Goal: Check status: Check status

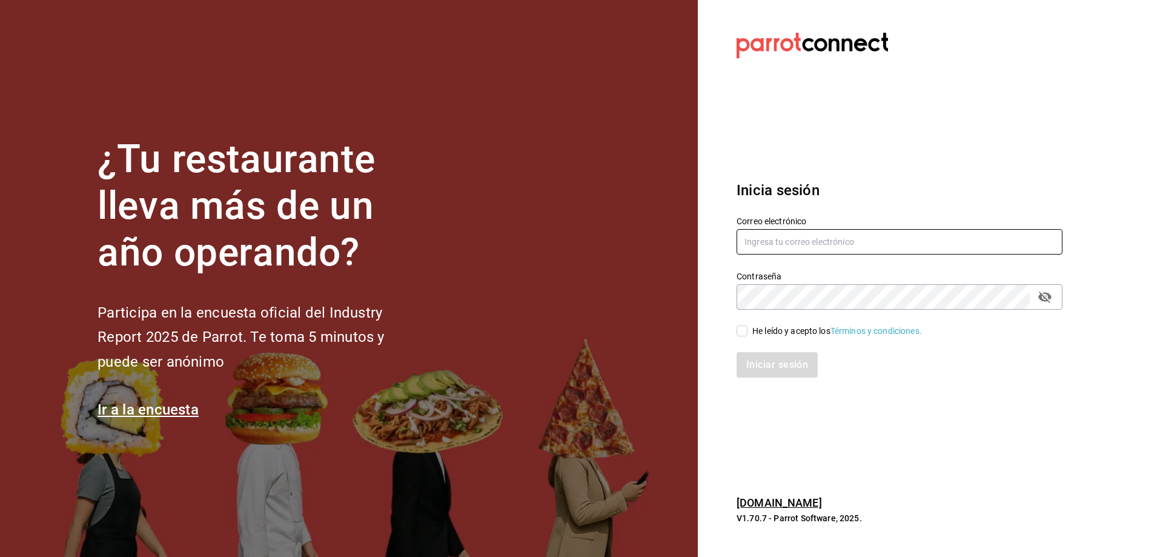
type input "[EMAIL_ADDRESS][DOMAIN_NAME]"
click at [745, 332] on input "He leído y acepto los Términos y condiciones." at bounding box center [741, 330] width 11 height 11
checkbox input "true"
click at [767, 363] on button "Iniciar sesión" at bounding box center [777, 364] width 82 height 25
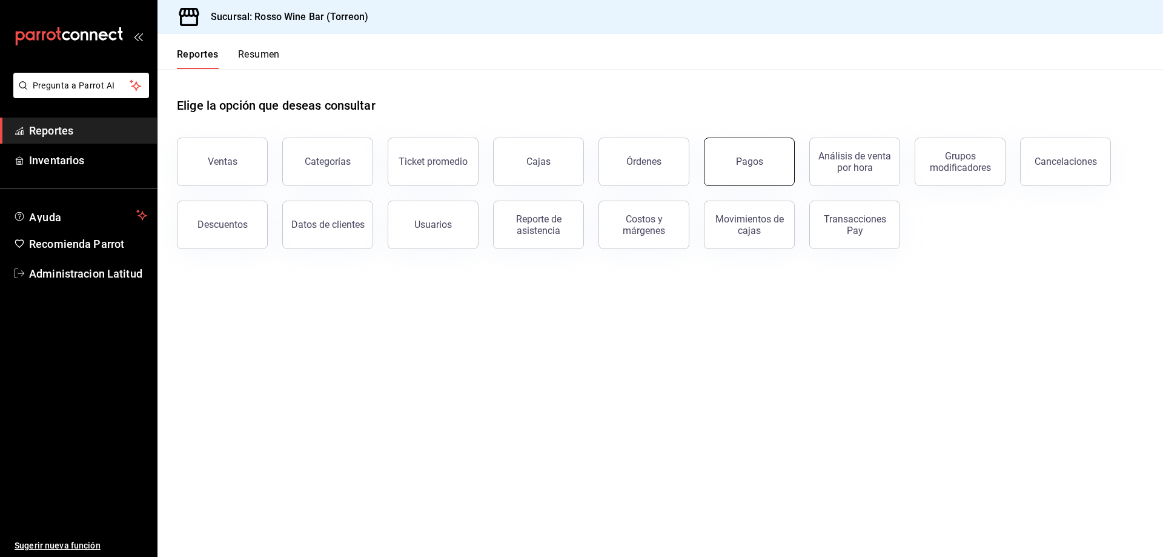
click at [744, 154] on button "Pagos" at bounding box center [749, 161] width 91 height 48
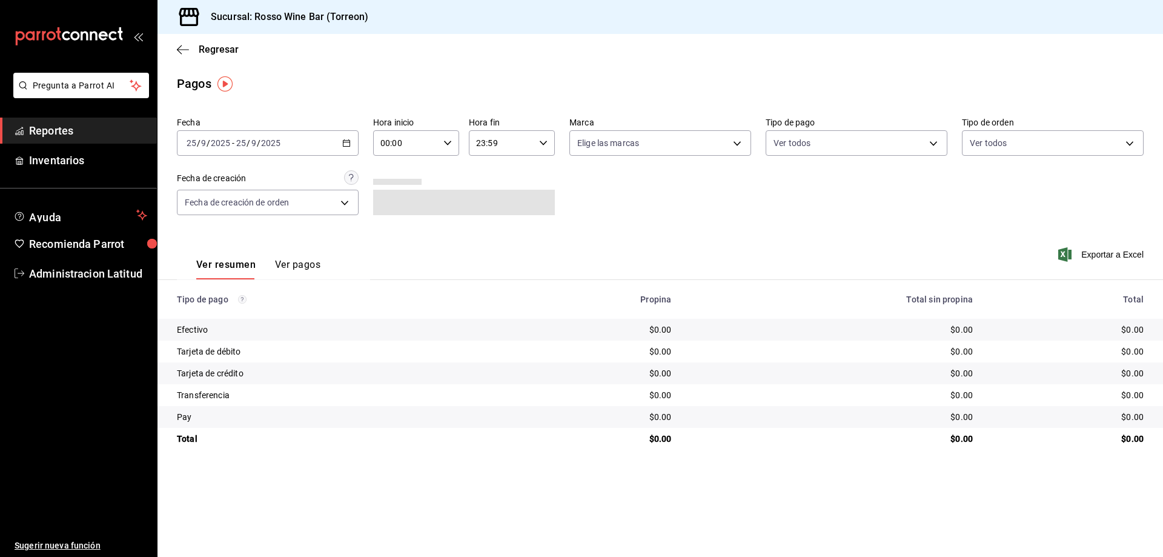
click at [280, 135] on div "[DATE] [DATE] - [DATE] [DATE]" at bounding box center [268, 142] width 182 height 25
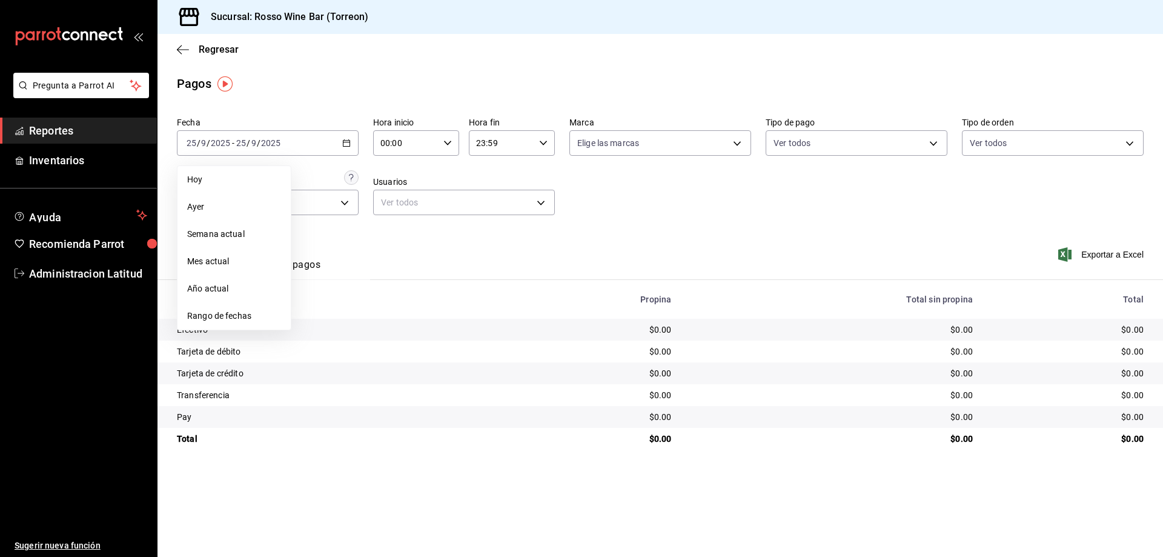
click at [229, 316] on span "Rango de fechas" at bounding box center [234, 315] width 94 height 13
click at [421, 187] on icon "button" at bounding box center [424, 187] width 15 height 15
click at [421, 187] on icon "button" at bounding box center [424, 189] width 15 height 15
click at [421, 187] on icon "button" at bounding box center [424, 187] width 15 height 15
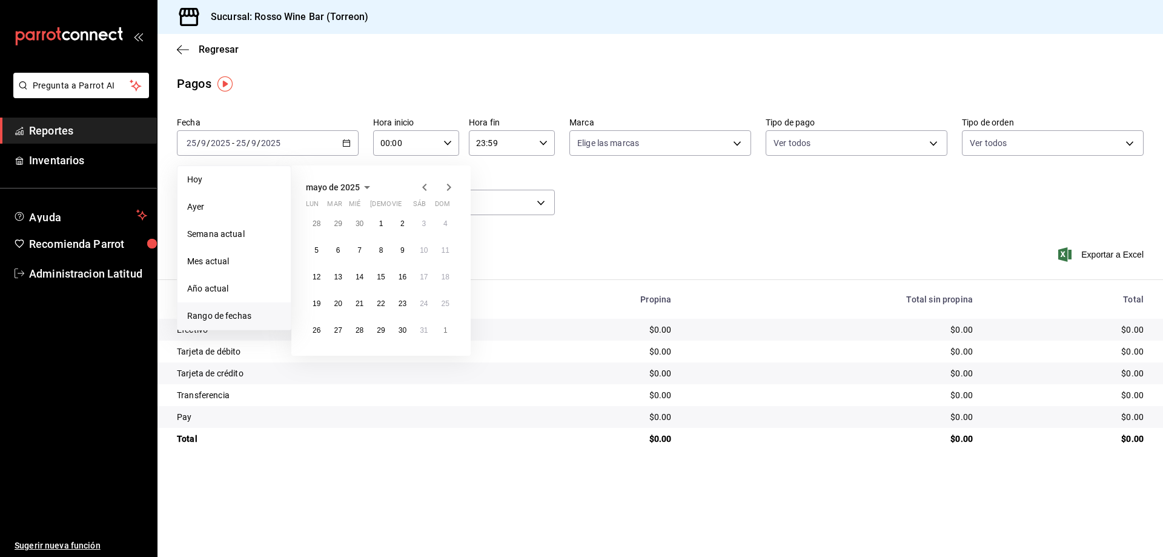
click at [421, 187] on icon "button" at bounding box center [424, 187] width 15 height 15
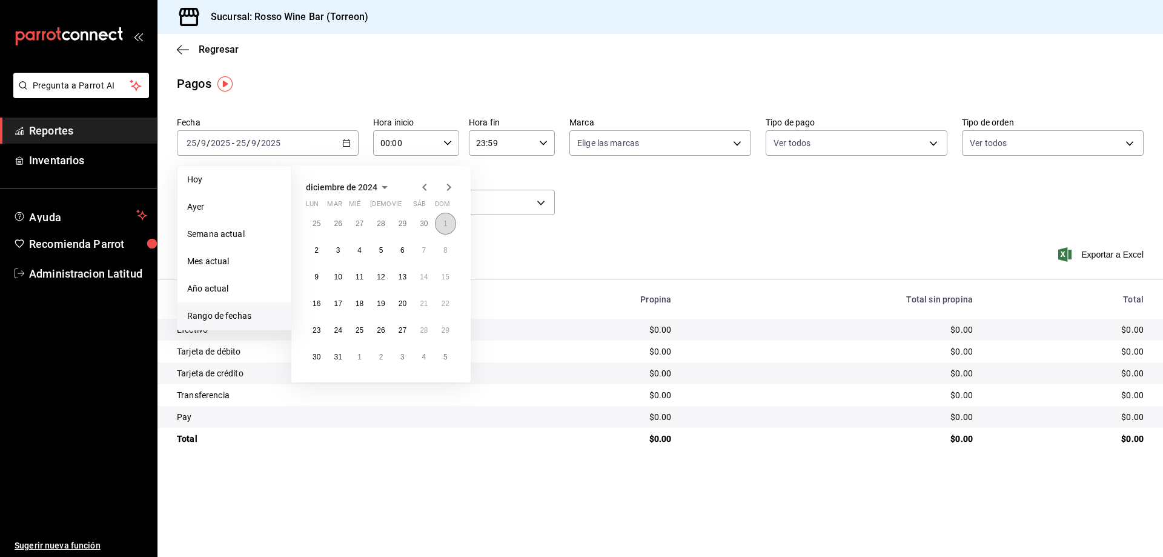
click at [446, 226] on abbr "1" at bounding box center [445, 223] width 4 height 8
click at [339, 359] on abbr "31" at bounding box center [338, 356] width 8 height 8
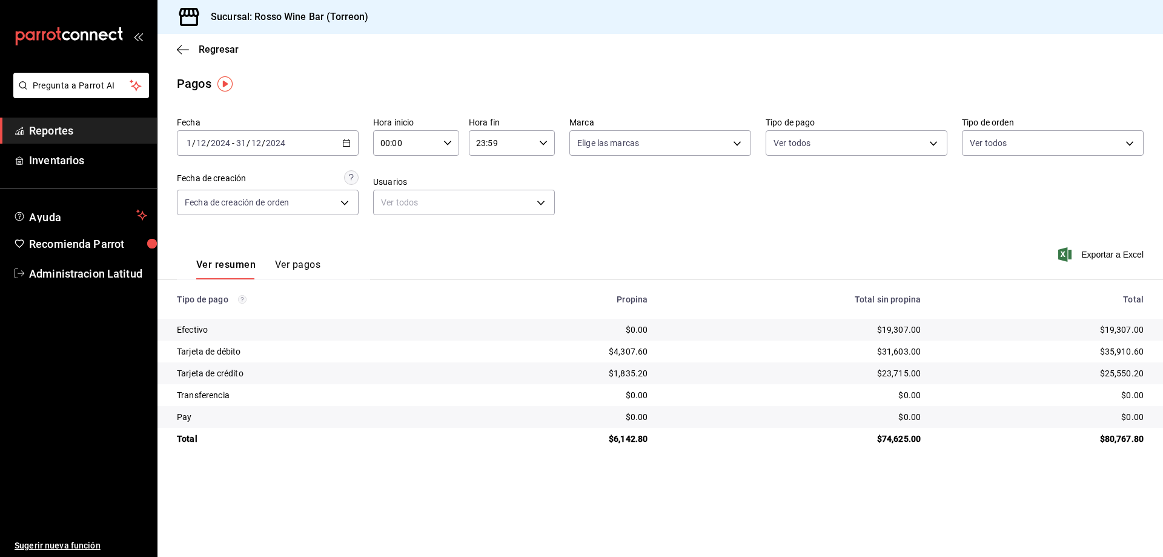
click at [226, 139] on input "2024" at bounding box center [220, 143] width 21 height 10
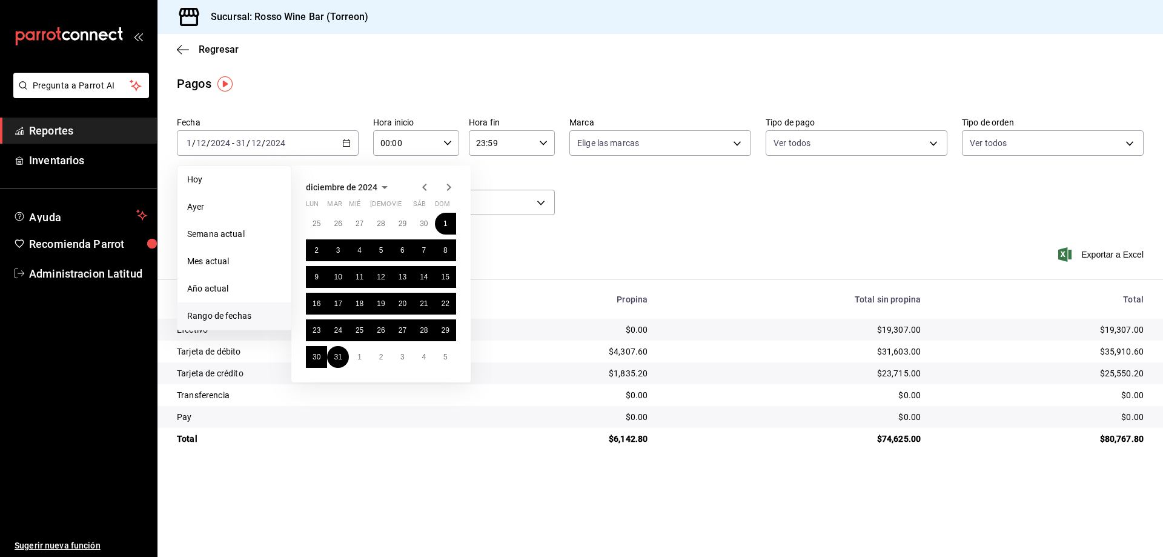
click at [448, 187] on icon "button" at bounding box center [448, 187] width 15 height 15
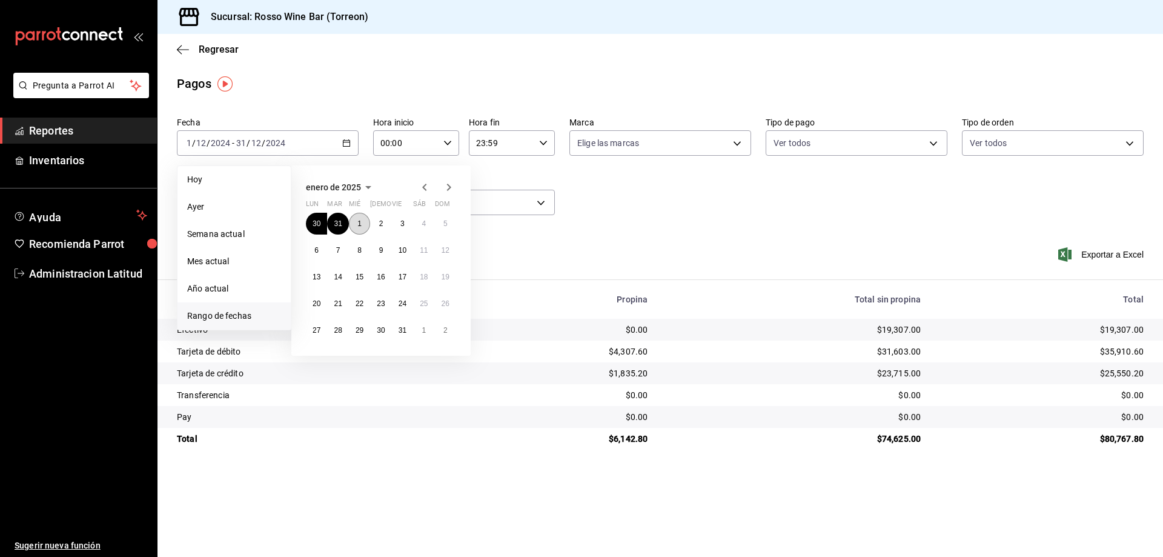
click at [359, 222] on abbr "1" at bounding box center [359, 223] width 4 height 8
click at [398, 330] on abbr "31" at bounding box center [402, 330] width 8 height 8
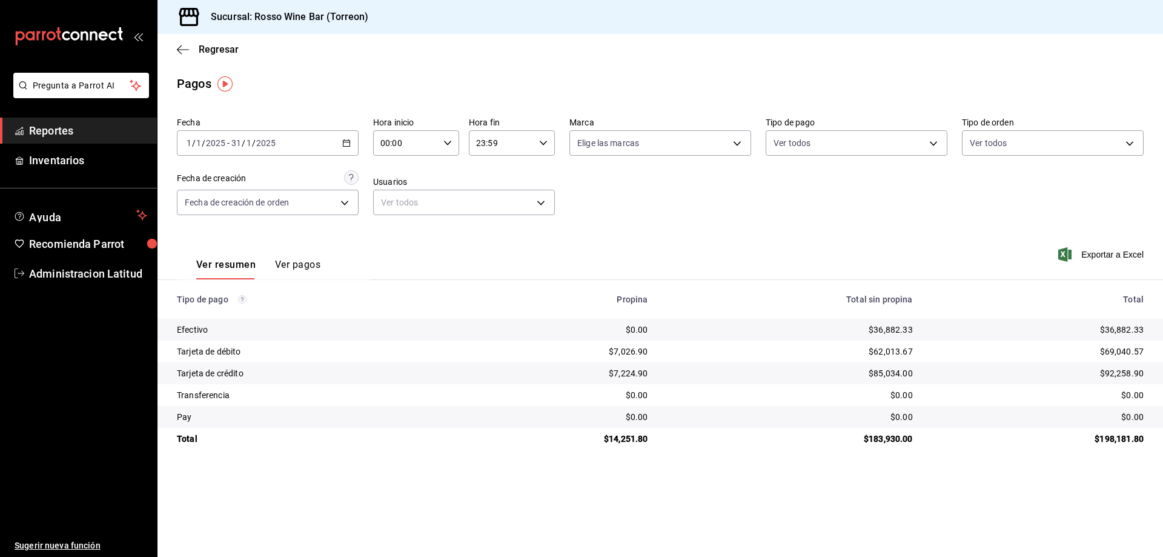
click at [234, 139] on input "31" at bounding box center [236, 143] width 11 height 10
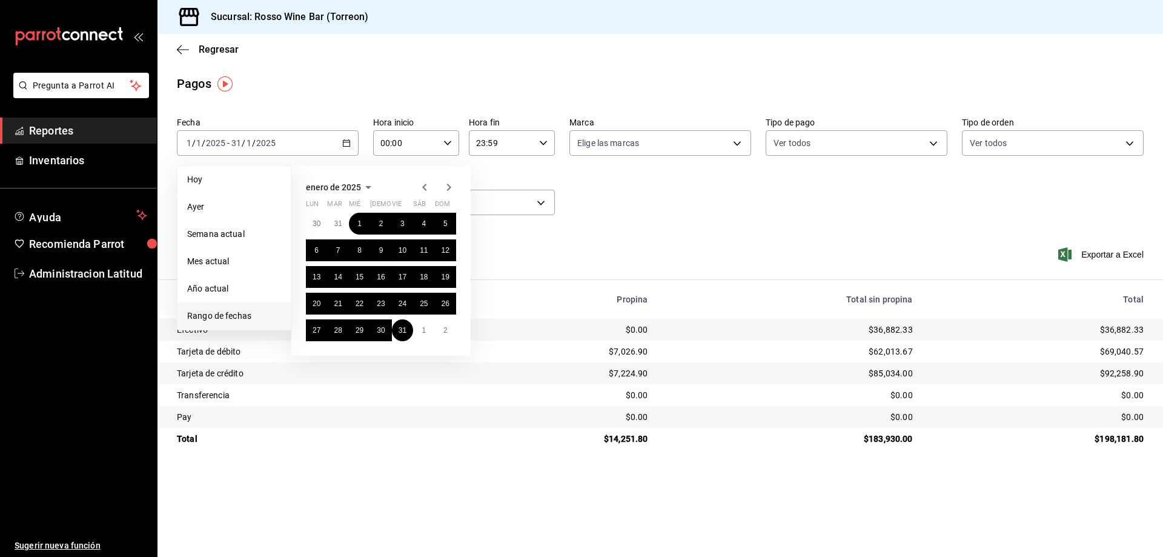
click at [449, 184] on icon "button" at bounding box center [448, 187] width 15 height 15
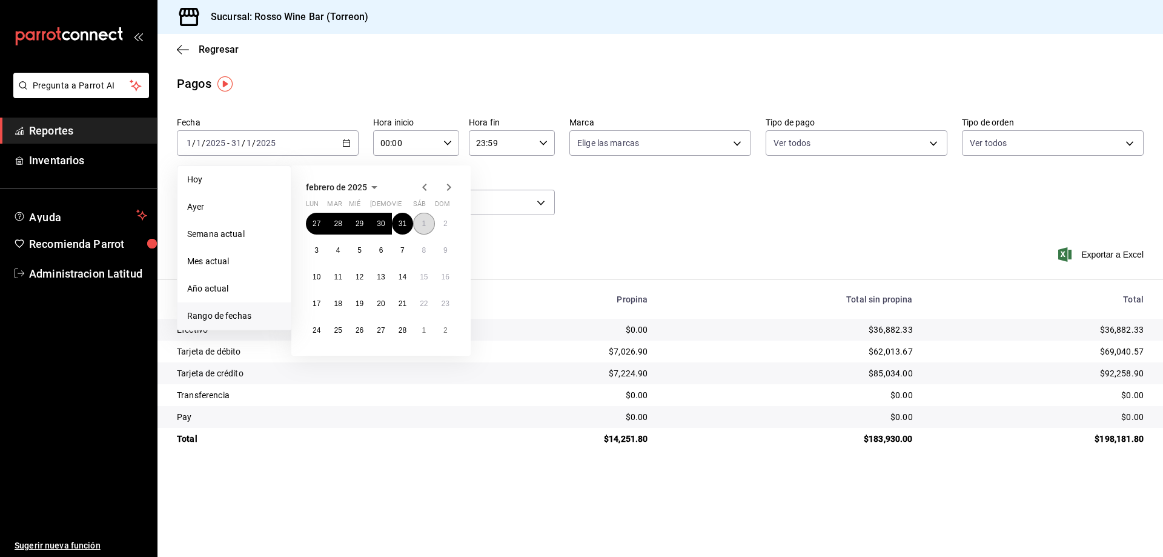
click at [425, 223] on abbr "1" at bounding box center [423, 223] width 4 height 8
click at [403, 332] on abbr "28" at bounding box center [402, 330] width 8 height 8
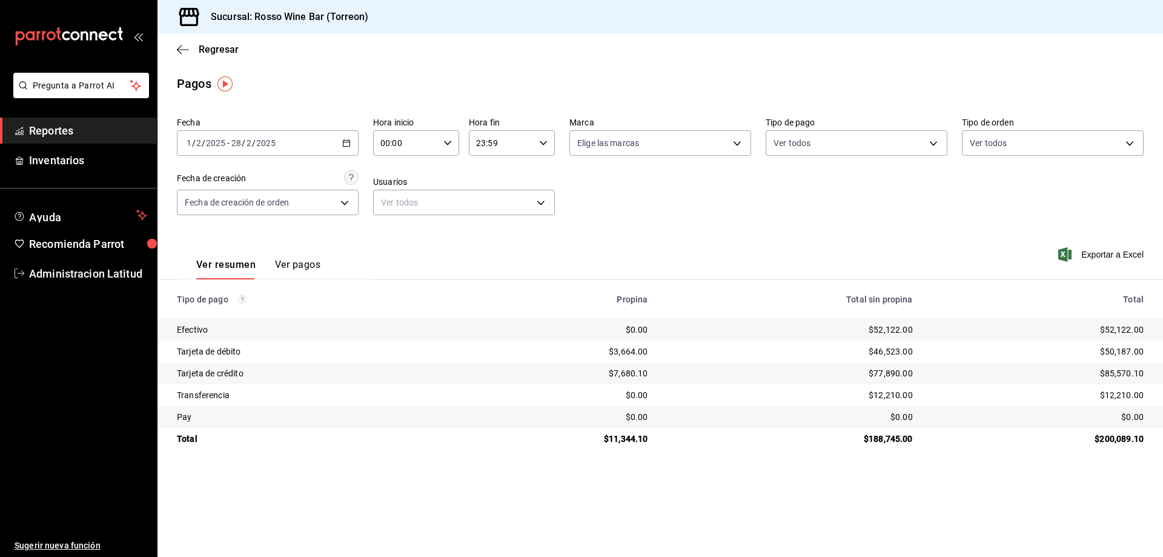
click at [216, 150] on div "[DATE] [DATE] - [DATE] [DATE]" at bounding box center [268, 142] width 182 height 25
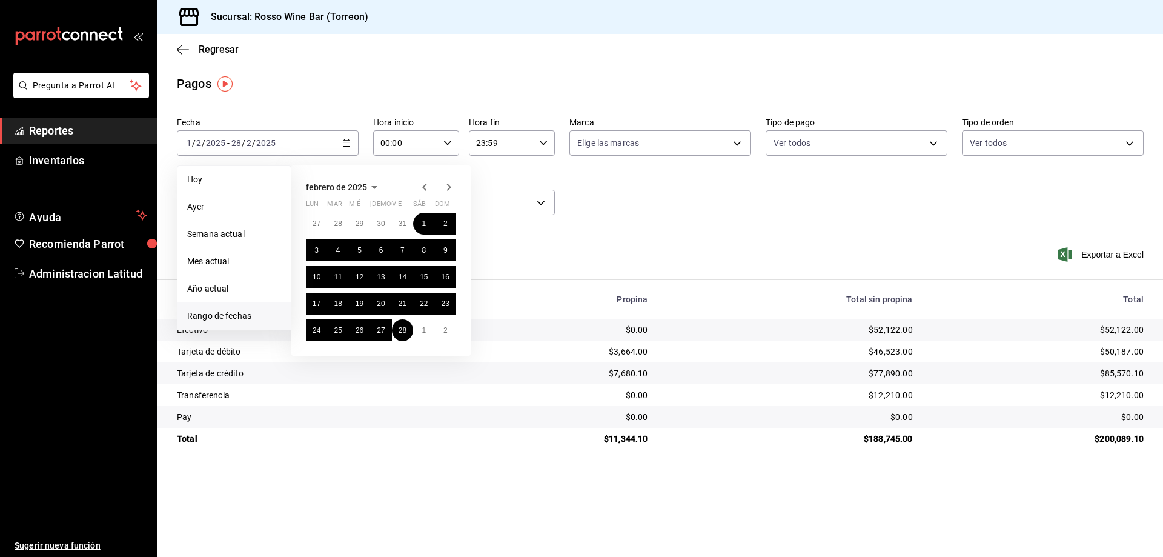
click at [451, 190] on icon "button" at bounding box center [448, 187] width 15 height 15
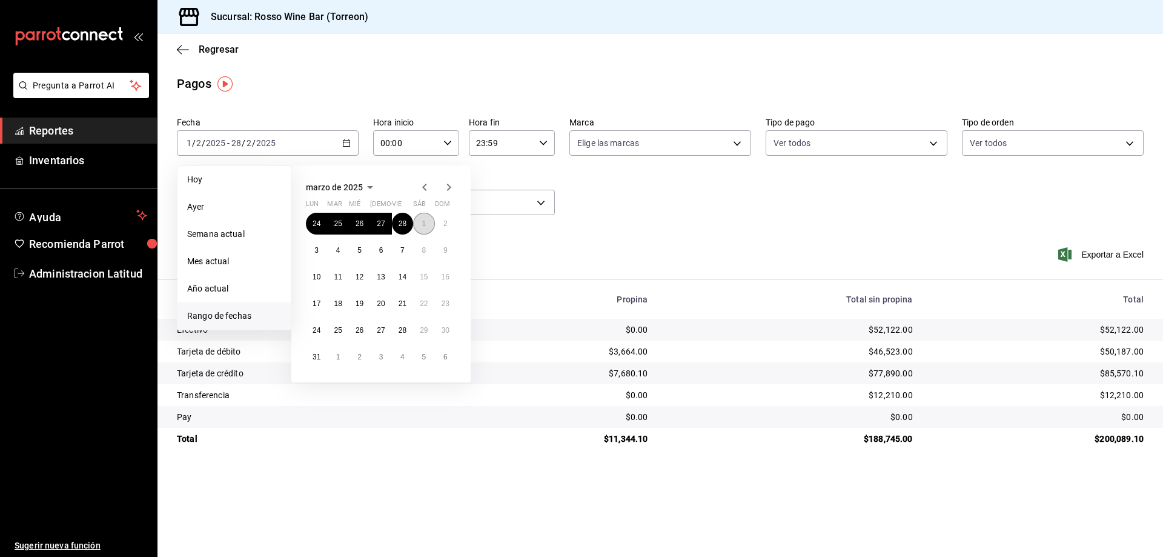
click at [423, 222] on abbr "1" at bounding box center [423, 223] width 4 height 8
click at [316, 354] on abbr "31" at bounding box center [316, 356] width 8 height 8
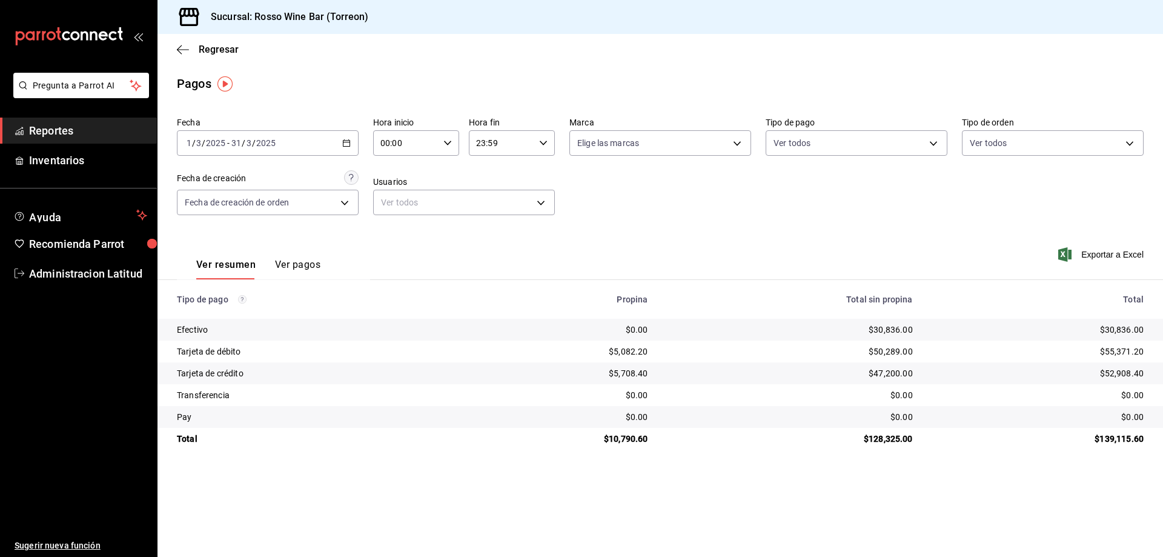
click at [214, 140] on input "2025" at bounding box center [215, 143] width 21 height 10
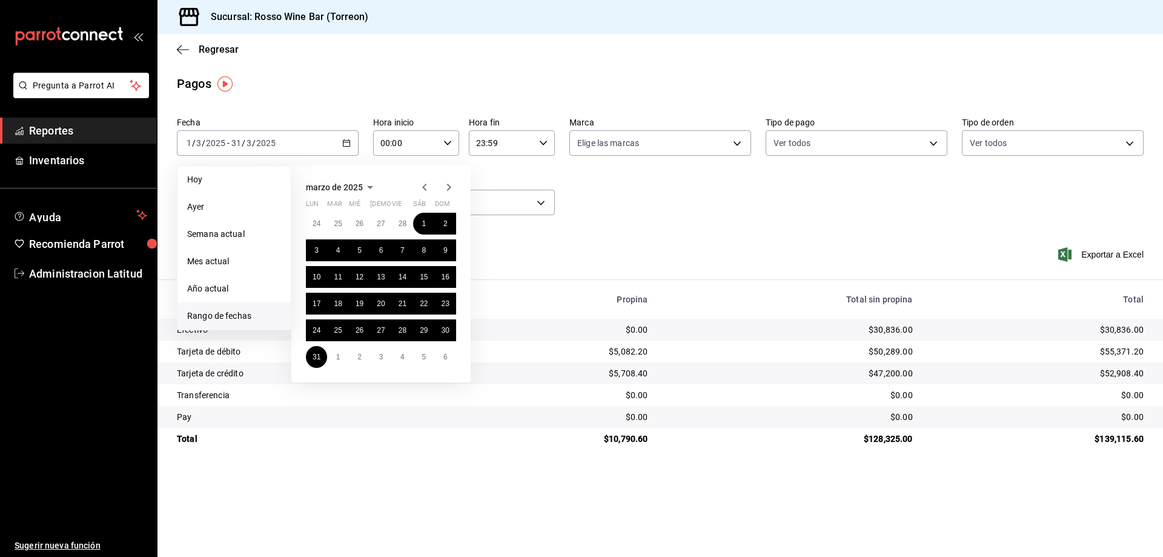
click at [447, 187] on icon "button" at bounding box center [448, 187] width 15 height 15
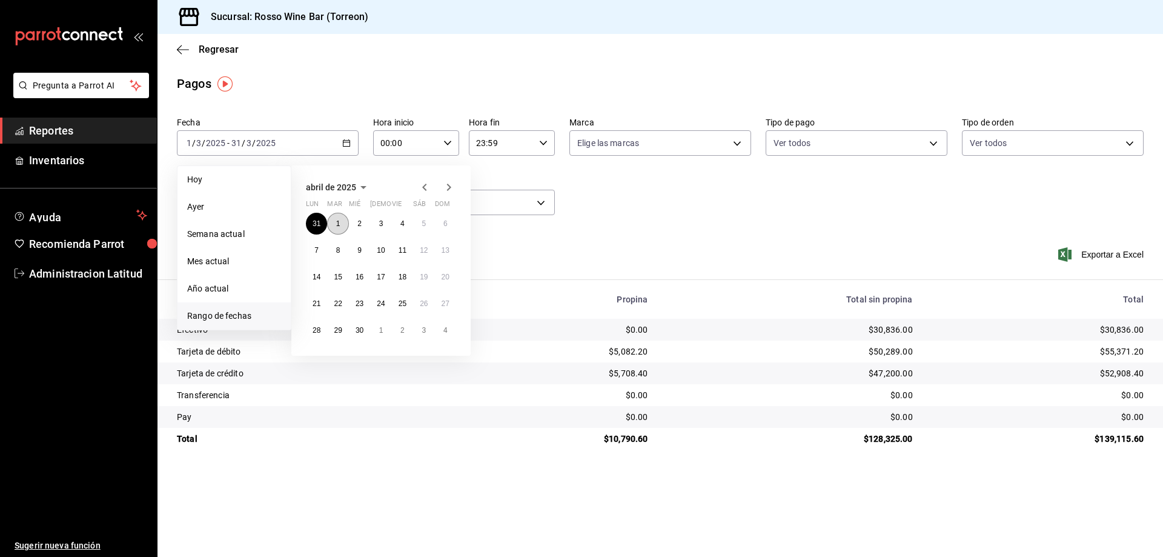
click at [339, 223] on abbr "1" at bounding box center [338, 223] width 4 height 8
click at [358, 331] on abbr "30" at bounding box center [359, 330] width 8 height 8
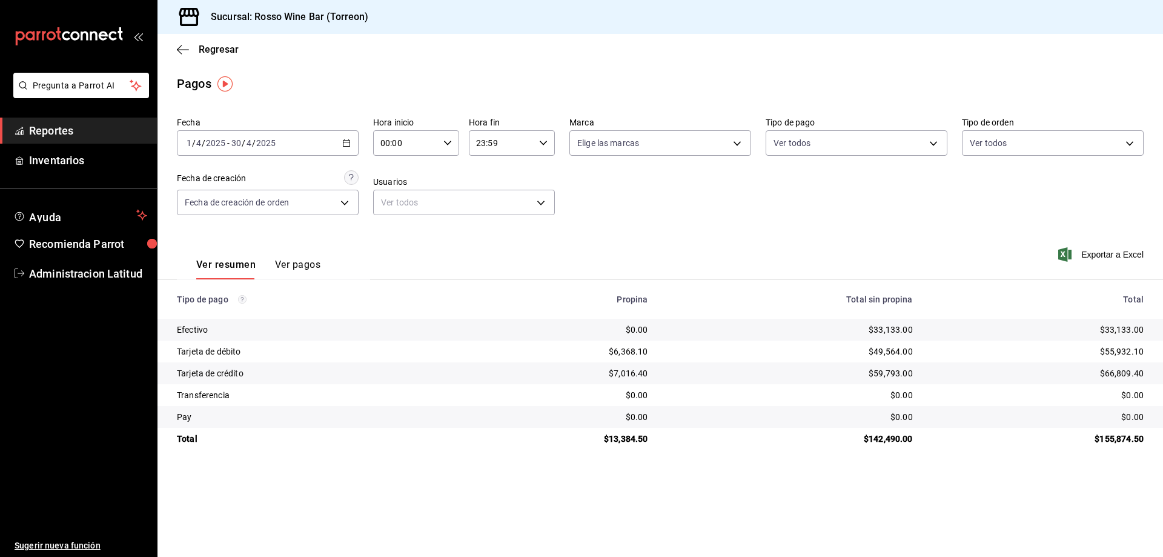
click at [208, 142] on input "2025" at bounding box center [215, 143] width 21 height 10
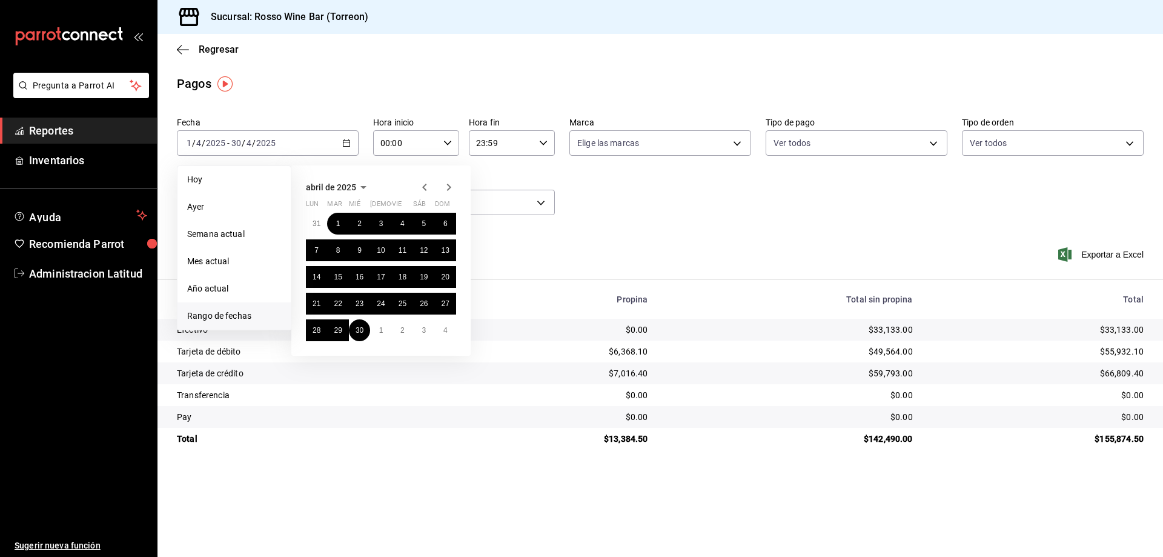
click at [448, 186] on icon "button" at bounding box center [448, 187] width 15 height 15
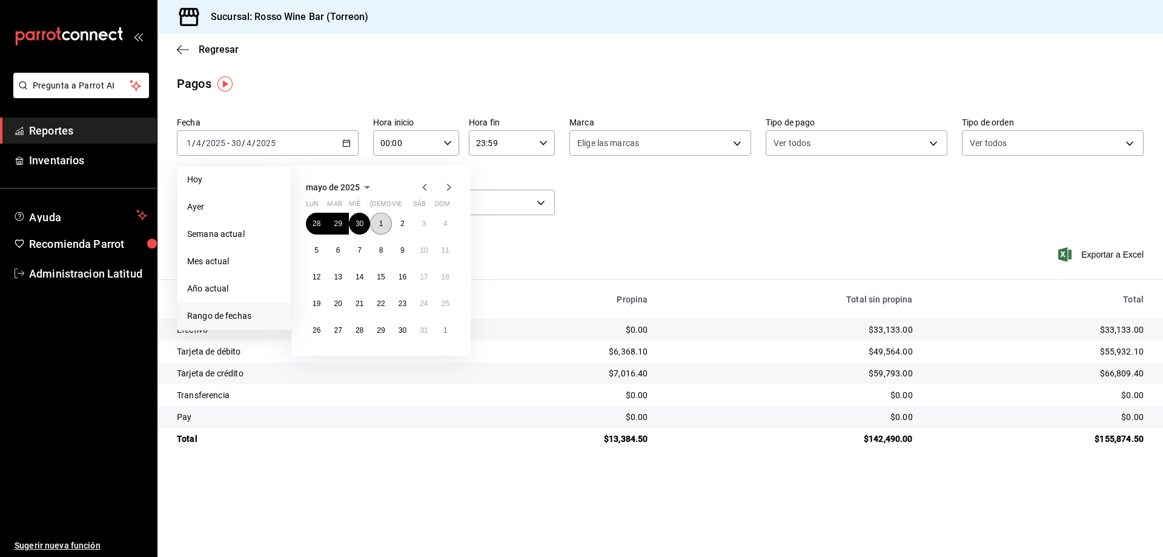
click at [382, 221] on abbr "1" at bounding box center [381, 223] width 4 height 8
click at [422, 331] on abbr "31" at bounding box center [424, 330] width 8 height 8
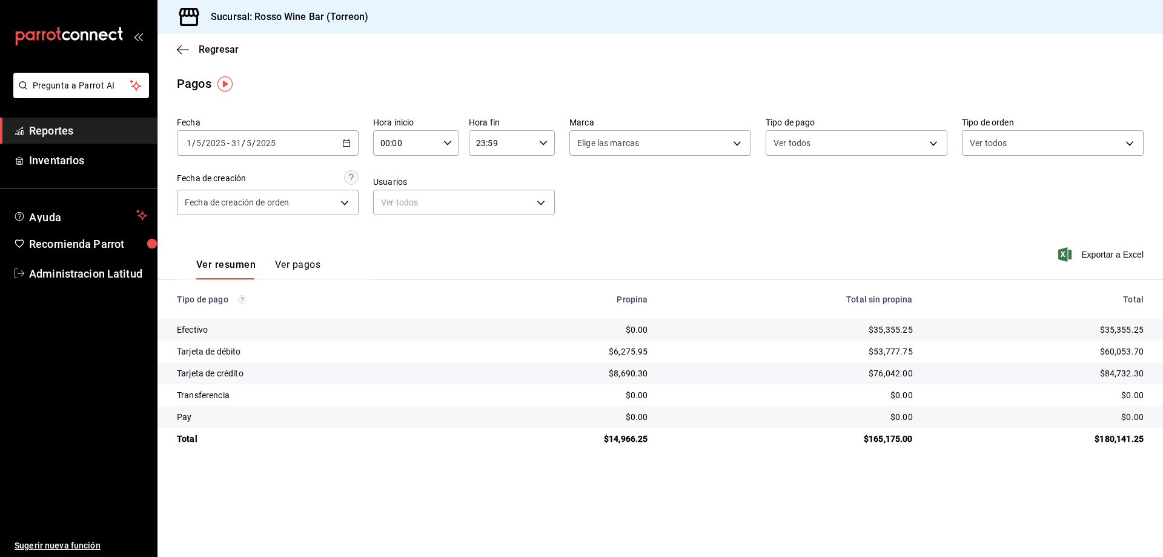
click at [225, 140] on input "2025" at bounding box center [215, 143] width 21 height 10
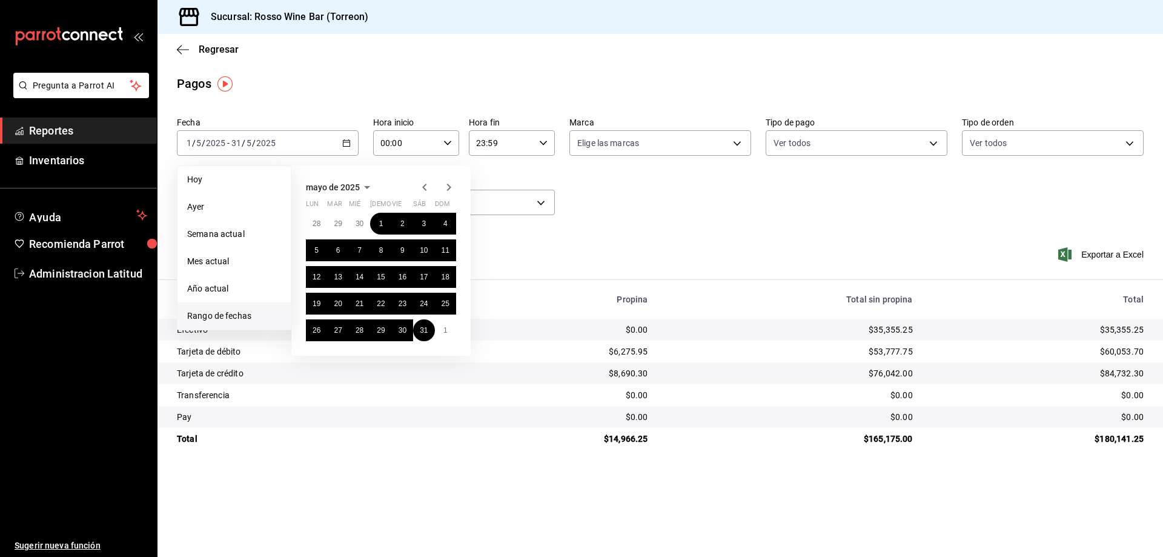
click at [447, 188] on icon "button" at bounding box center [448, 187] width 15 height 15
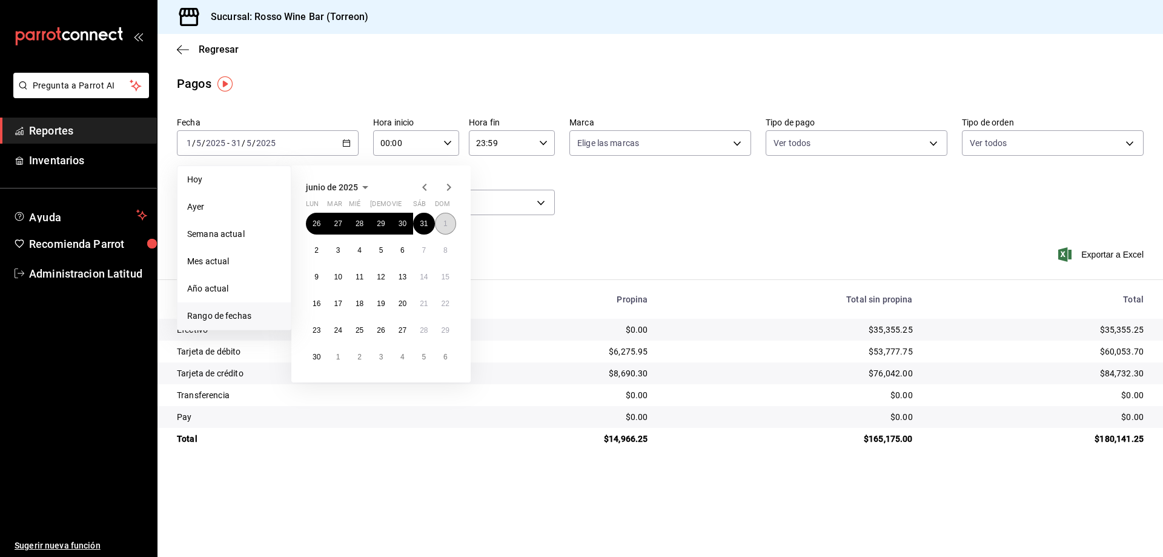
click at [443, 223] on abbr "1" at bounding box center [445, 223] width 4 height 8
click at [314, 356] on abbr "30" at bounding box center [316, 356] width 8 height 8
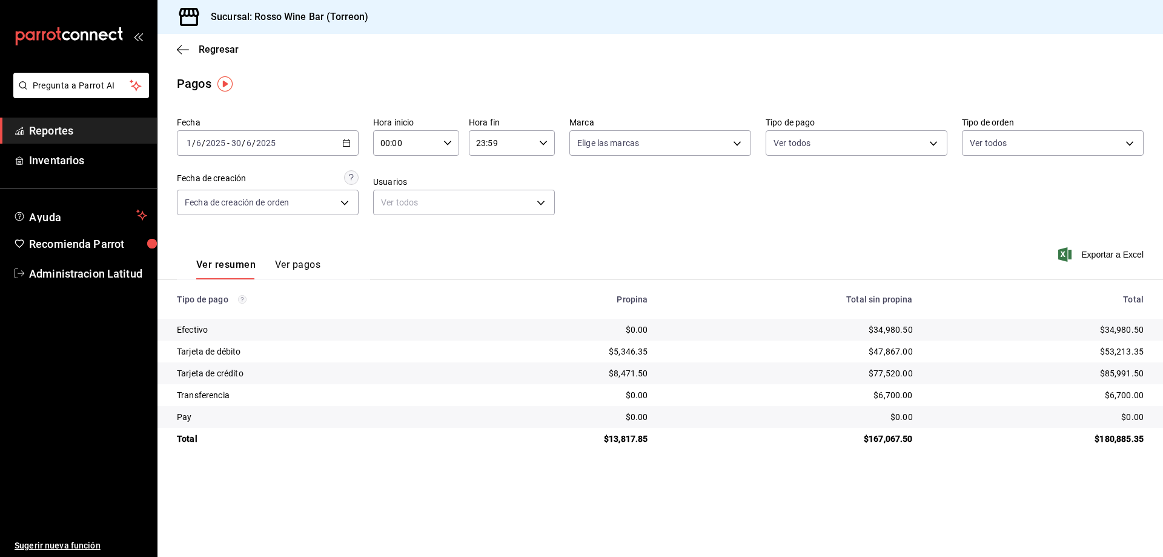
click at [218, 138] on input "2025" at bounding box center [215, 143] width 21 height 10
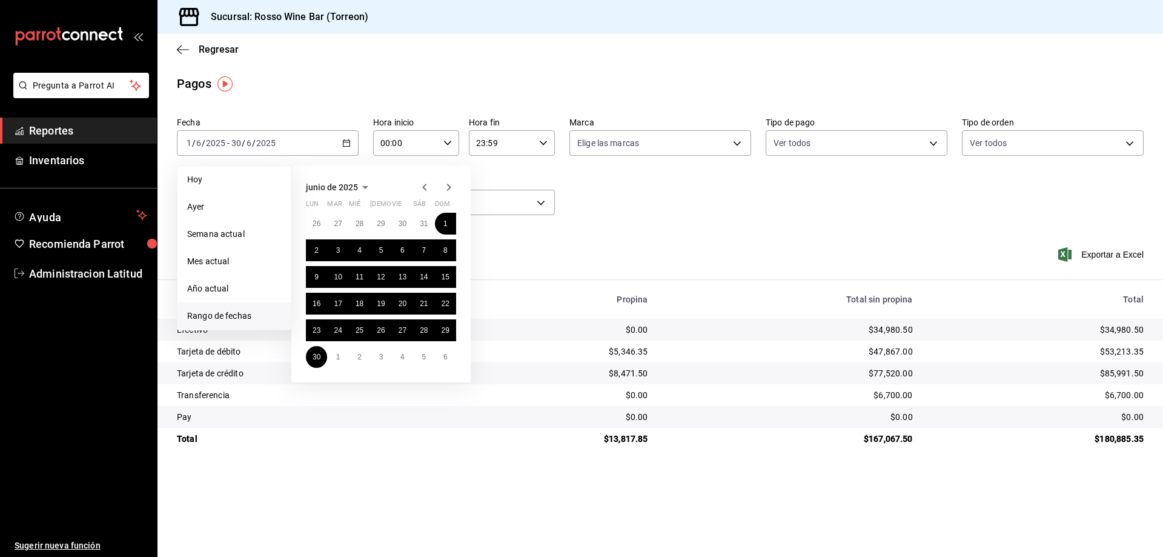
click at [451, 184] on icon "button" at bounding box center [448, 187] width 15 height 15
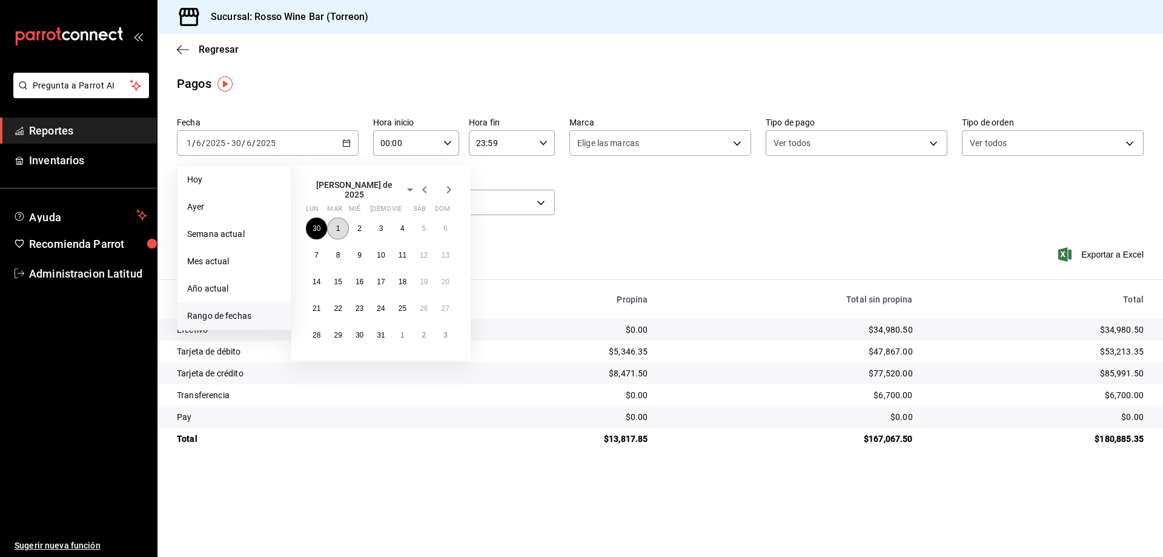
click at [339, 224] on abbr "1" at bounding box center [338, 228] width 4 height 8
click at [377, 331] on abbr "31" at bounding box center [381, 335] width 8 height 8
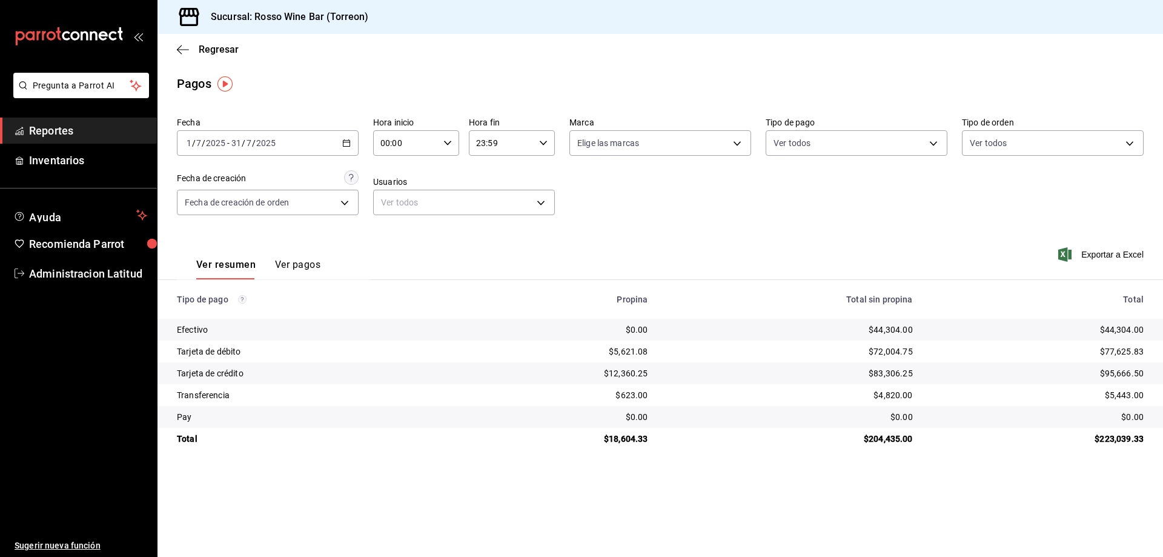
click at [253, 147] on span "/" at bounding box center [254, 143] width 4 height 10
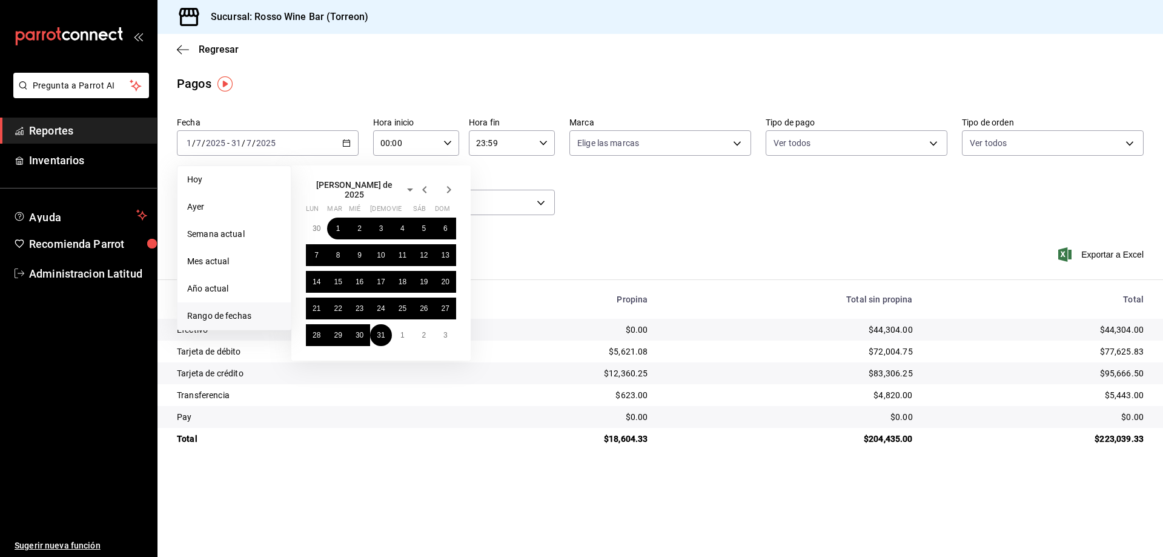
click at [446, 188] on icon "button" at bounding box center [448, 189] width 15 height 15
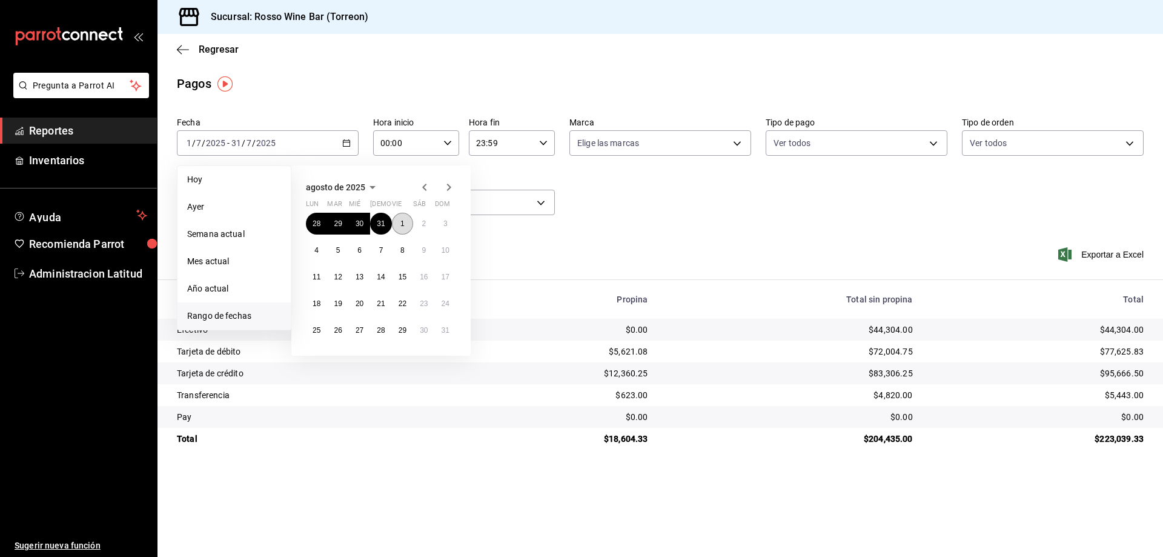
click at [402, 219] on button "1" at bounding box center [402, 224] width 21 height 22
click at [446, 331] on abbr "31" at bounding box center [445, 330] width 8 height 8
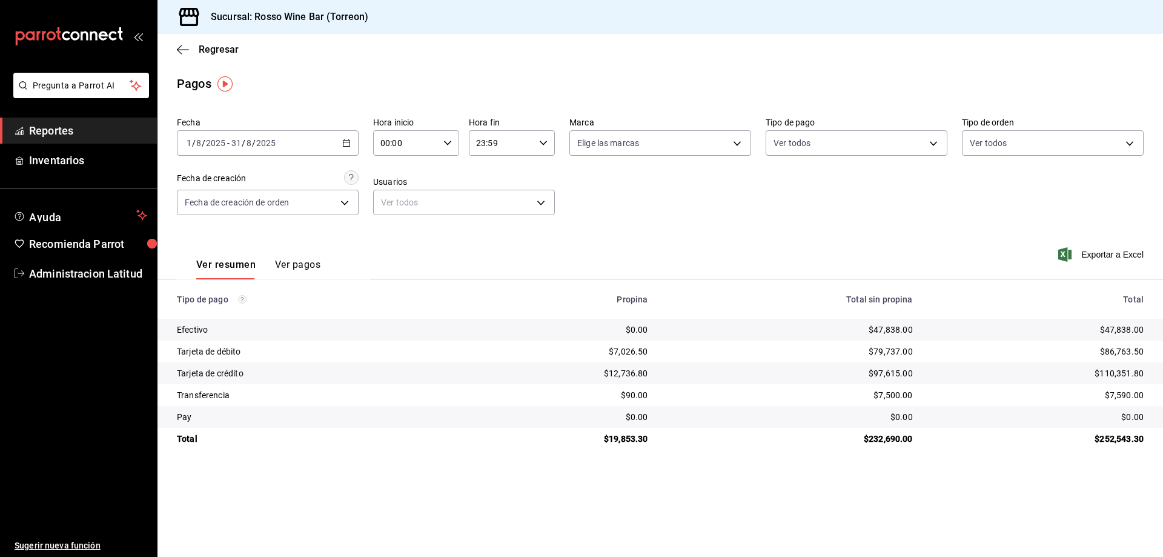
click at [231, 145] on input "31" at bounding box center [236, 143] width 11 height 10
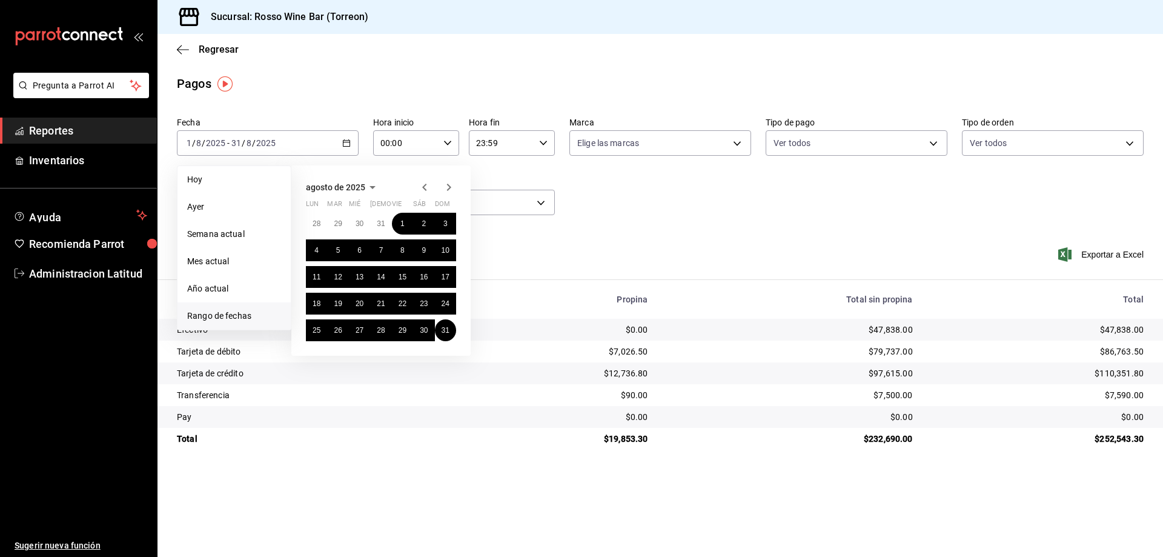
click at [426, 187] on icon "button" at bounding box center [424, 187] width 15 height 15
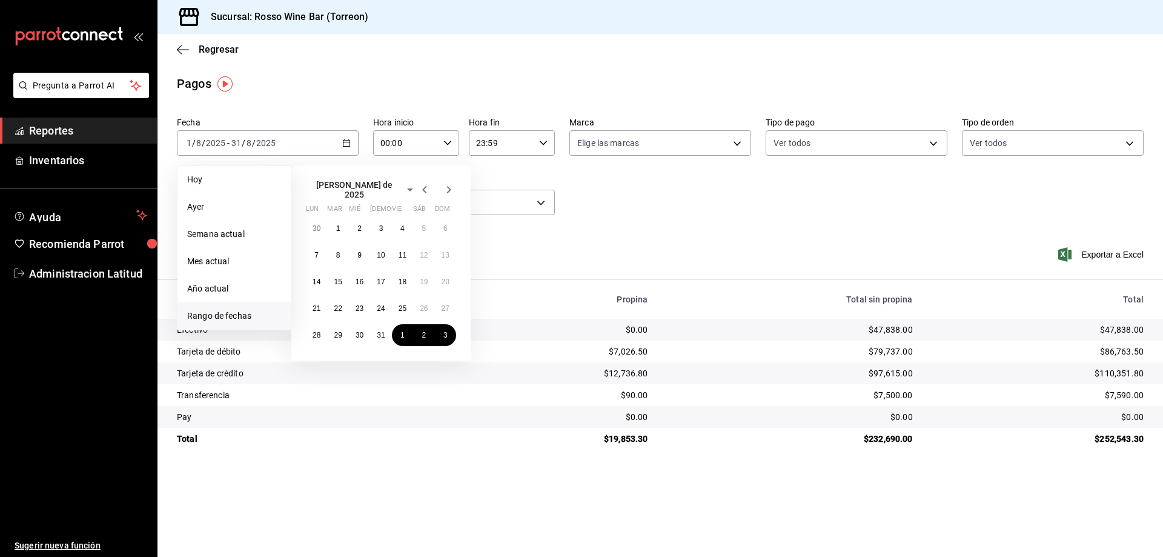
click at [426, 187] on icon "button" at bounding box center [424, 189] width 15 height 15
click at [426, 187] on icon "button" at bounding box center [424, 187] width 15 height 15
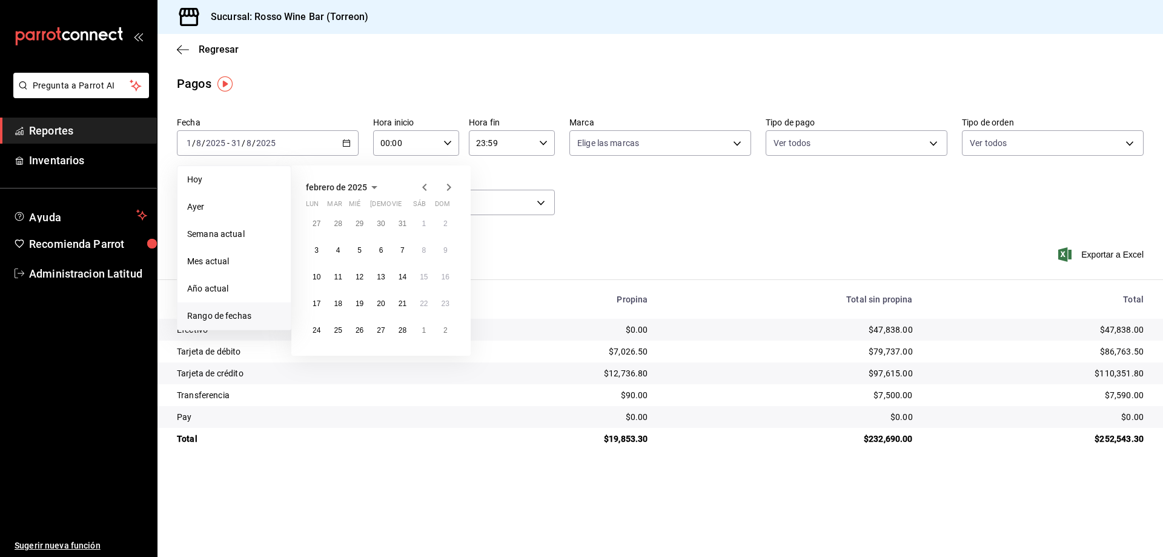
click at [426, 187] on icon "button" at bounding box center [424, 187] width 15 height 15
click at [444, 223] on abbr "1" at bounding box center [445, 223] width 4 height 8
click at [447, 188] on icon "button" at bounding box center [448, 187] width 15 height 15
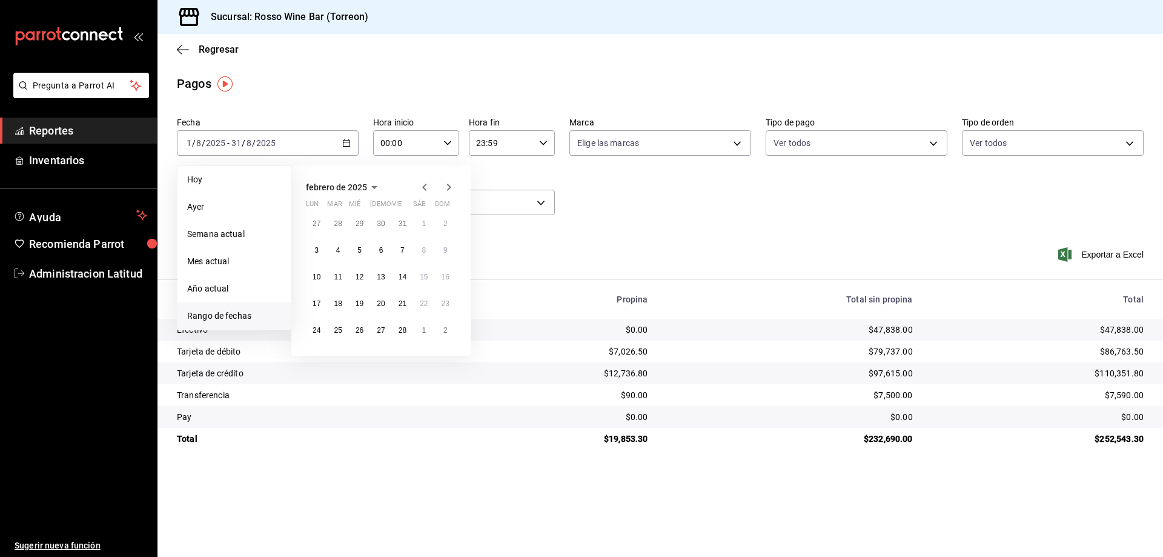
click at [447, 188] on icon "button" at bounding box center [448, 187] width 15 height 15
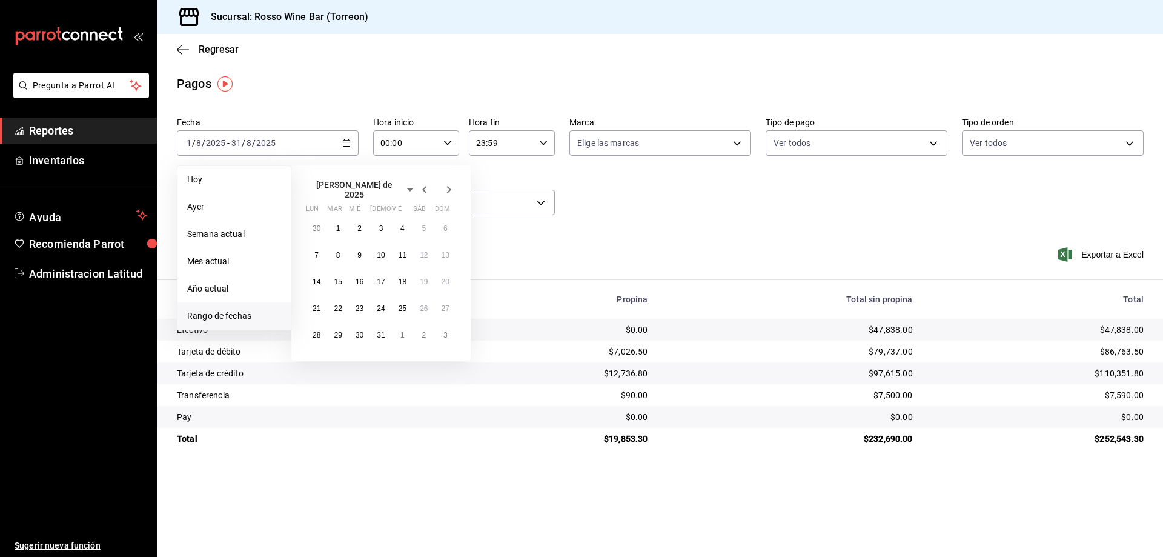
click at [447, 188] on icon "button" at bounding box center [448, 189] width 15 height 15
click at [445, 326] on abbr "31" at bounding box center [445, 330] width 8 height 8
